Goal: Task Accomplishment & Management: Complete application form

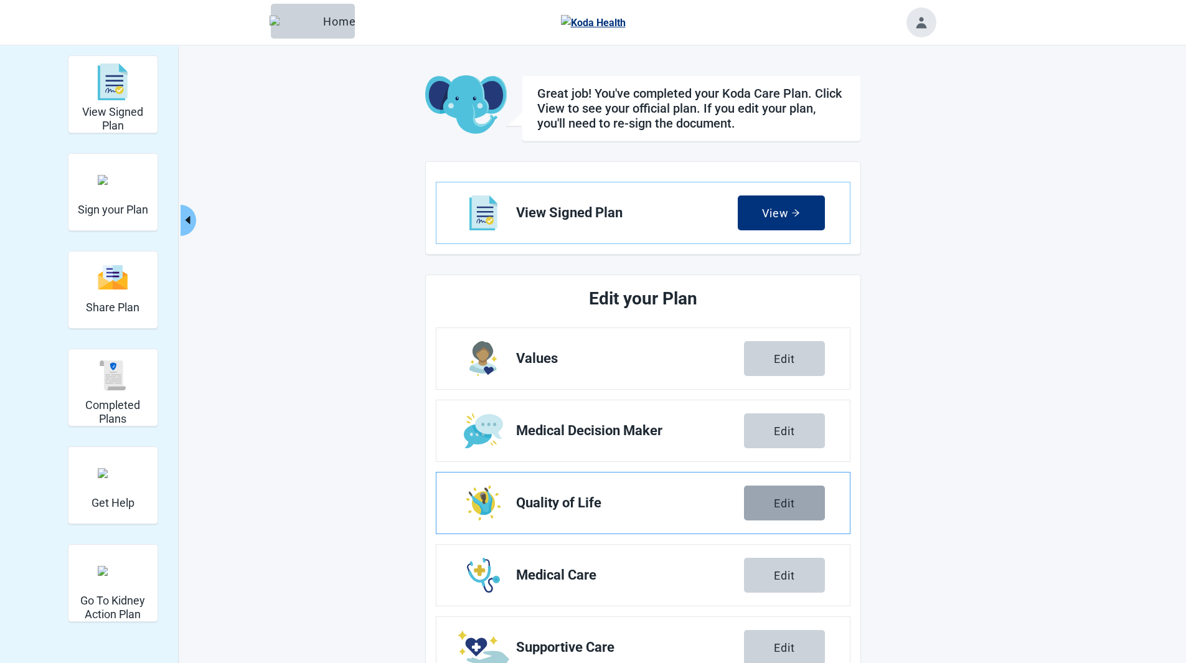
scroll to position [118, 0]
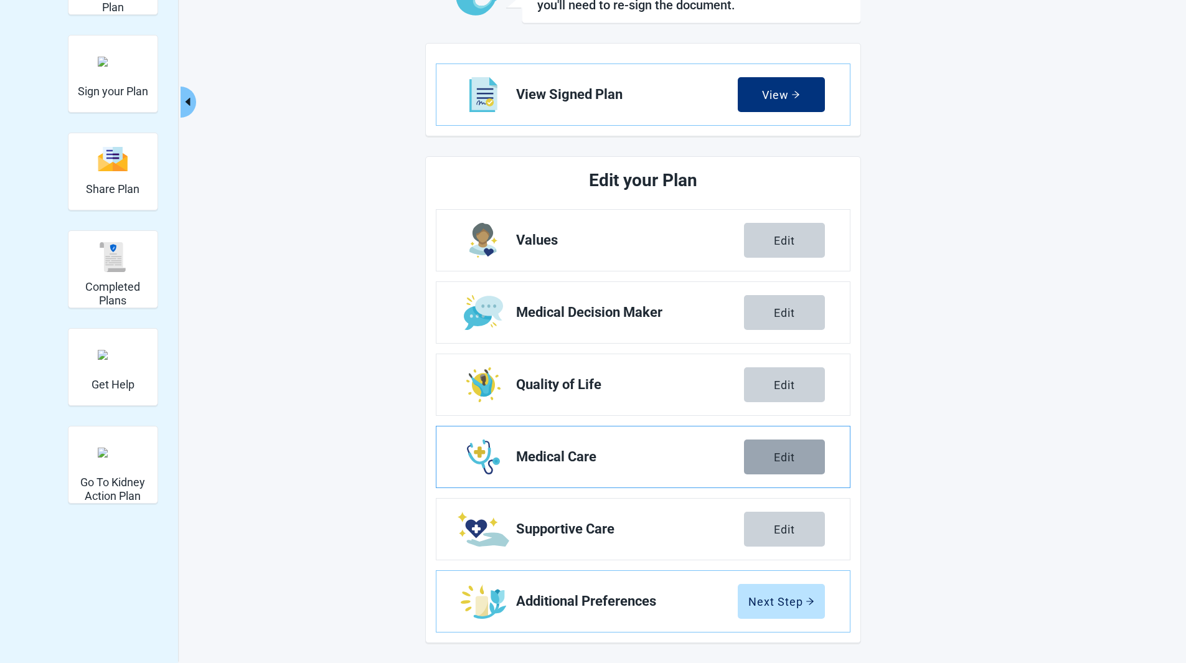
click at [784, 458] on div "Edit" at bounding box center [784, 457] width 21 height 12
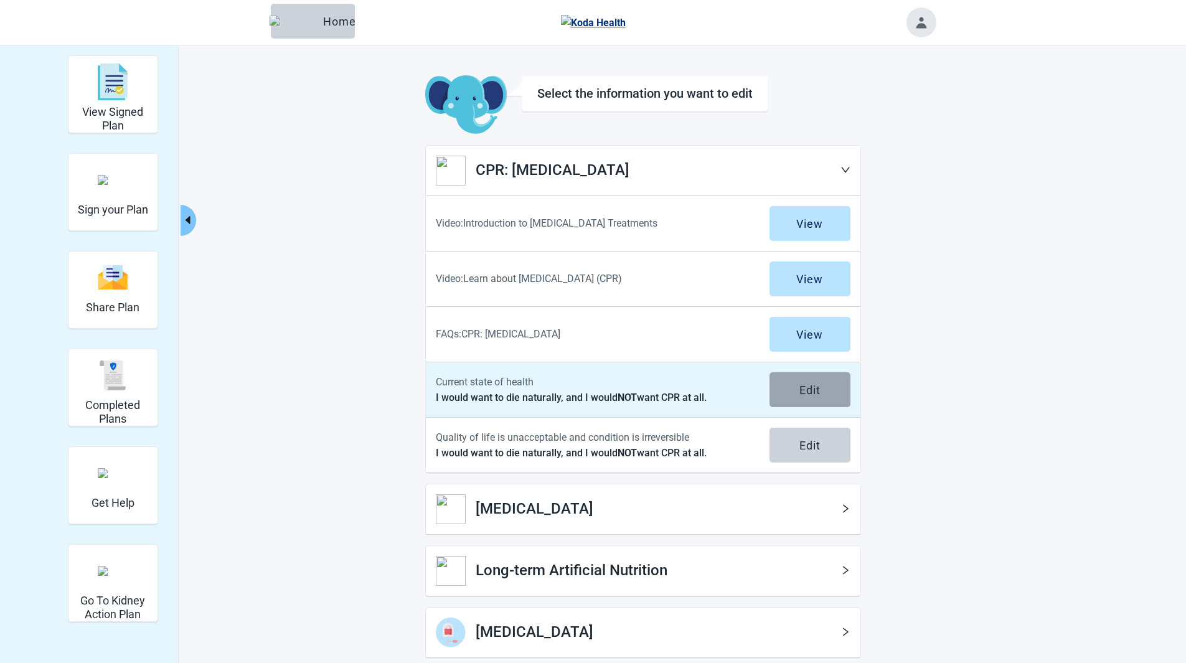
click at [805, 376] on button "Edit" at bounding box center [809, 389] width 81 height 35
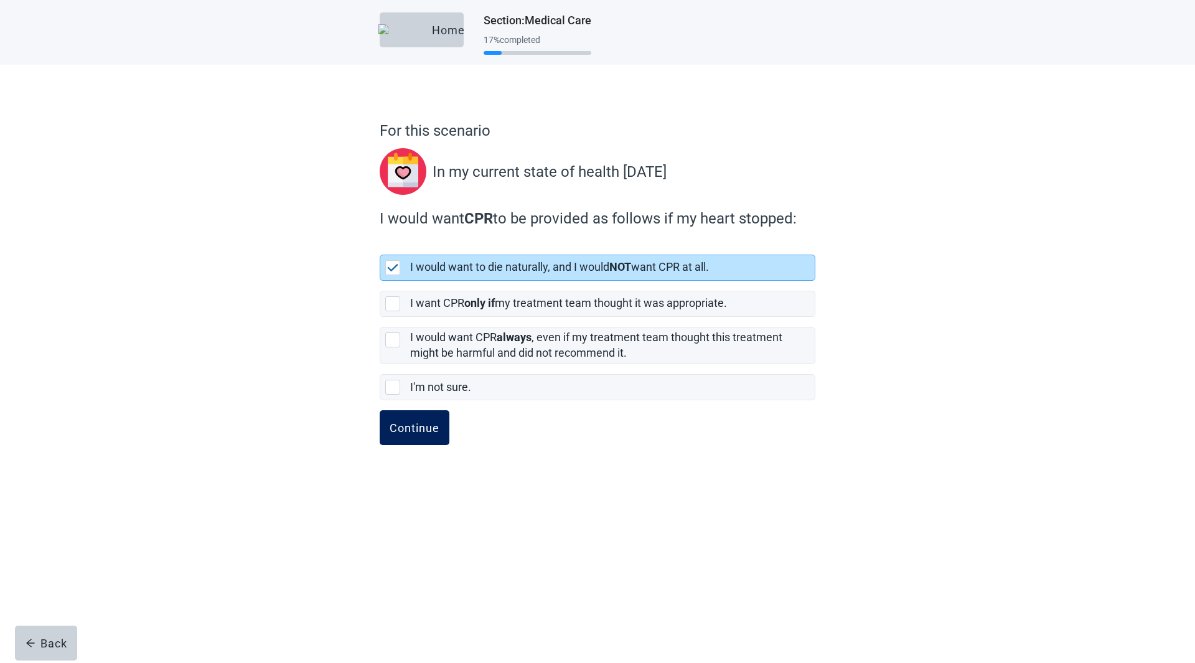
click at [411, 432] on div "Continue" at bounding box center [415, 427] width 50 height 12
